Goal: Find specific page/section: Find specific page/section

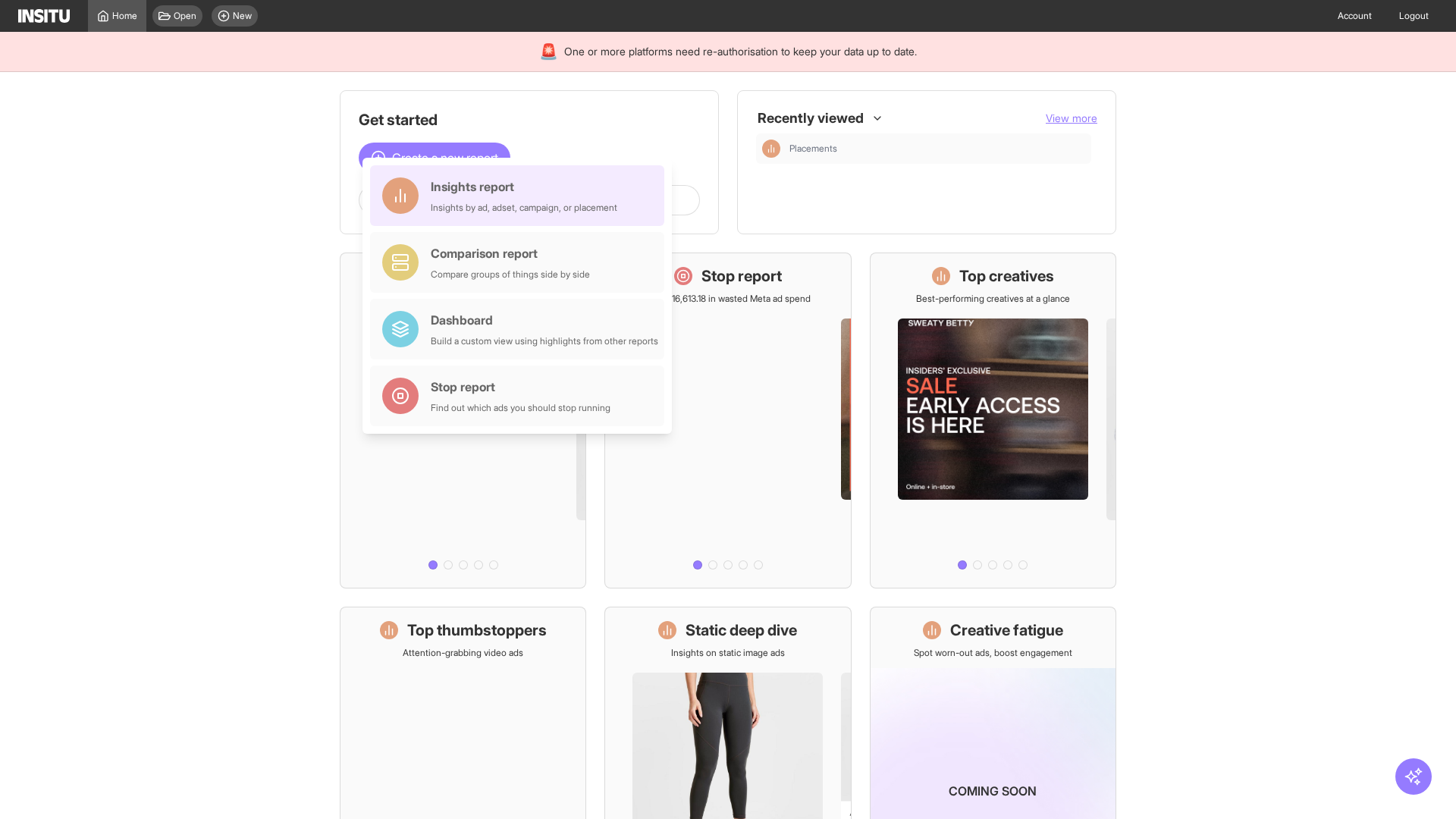
click at [521, 196] on div "Insights report Insights by ad, adset, campaign, or placement" at bounding box center [524, 196] width 187 height 37
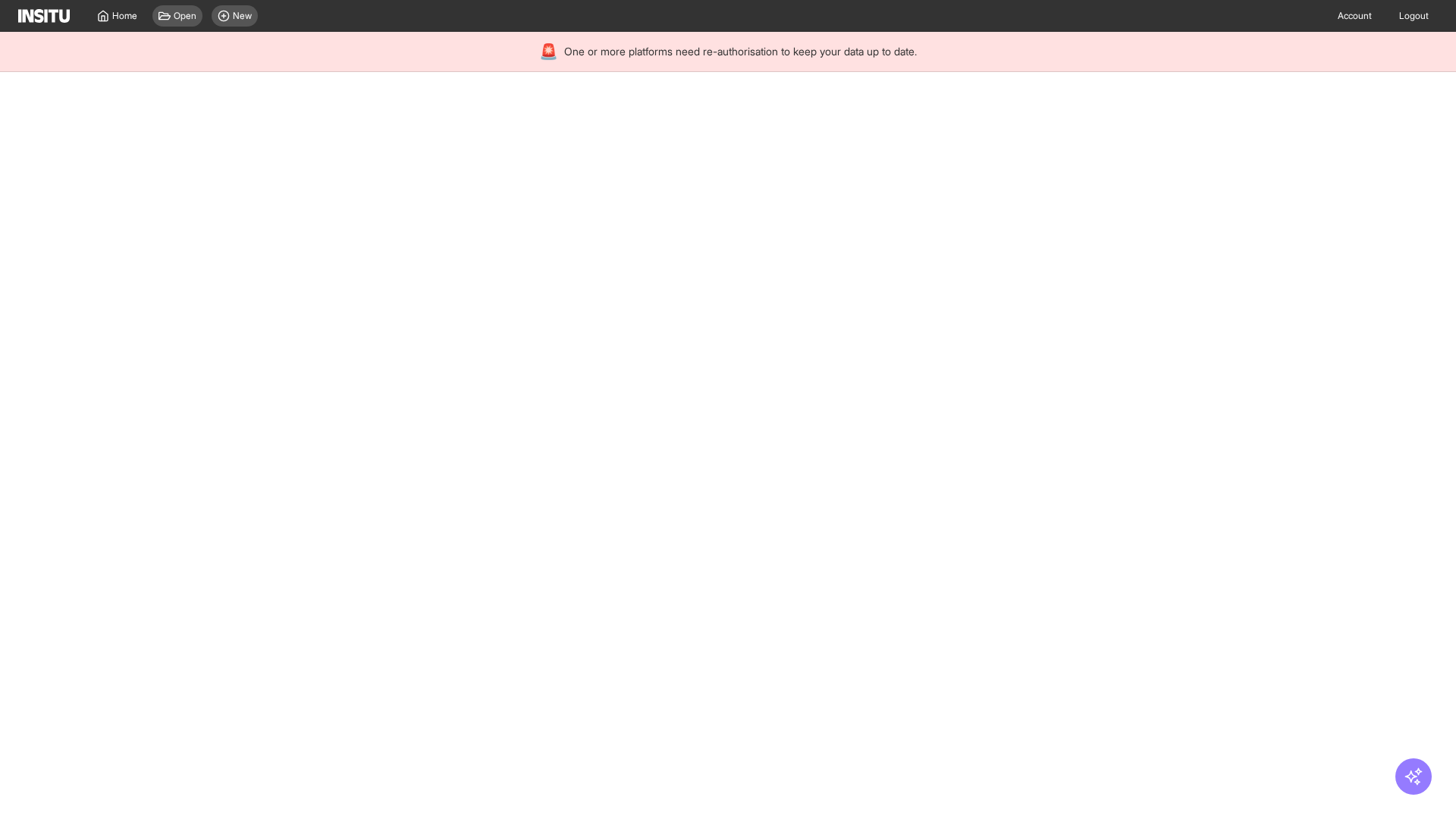
select select "**"
